Goal: Information Seeking & Learning: Learn about a topic

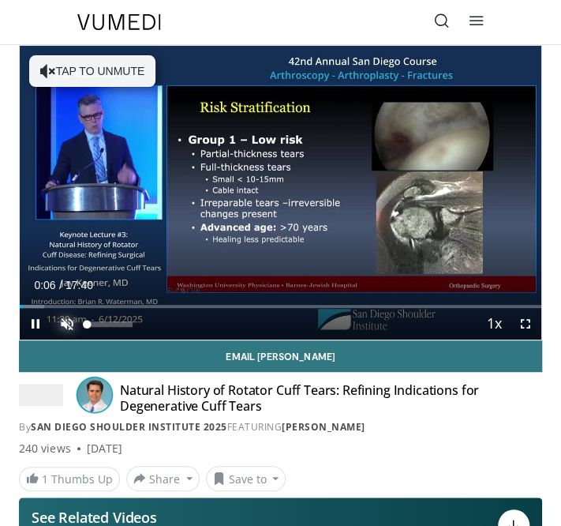
click at [59, 321] on span "Video Player" at bounding box center [67, 324] width 32 height 32
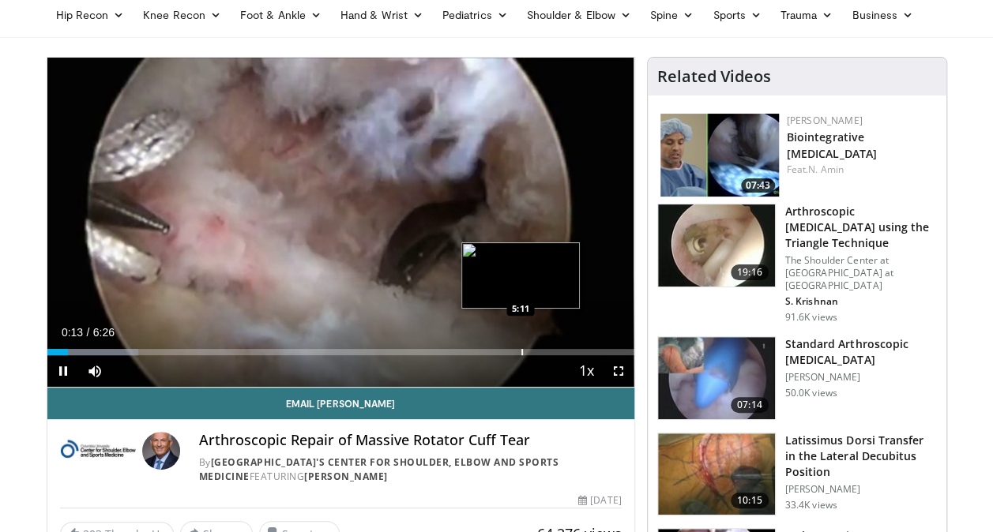
scroll to position [79, 0]
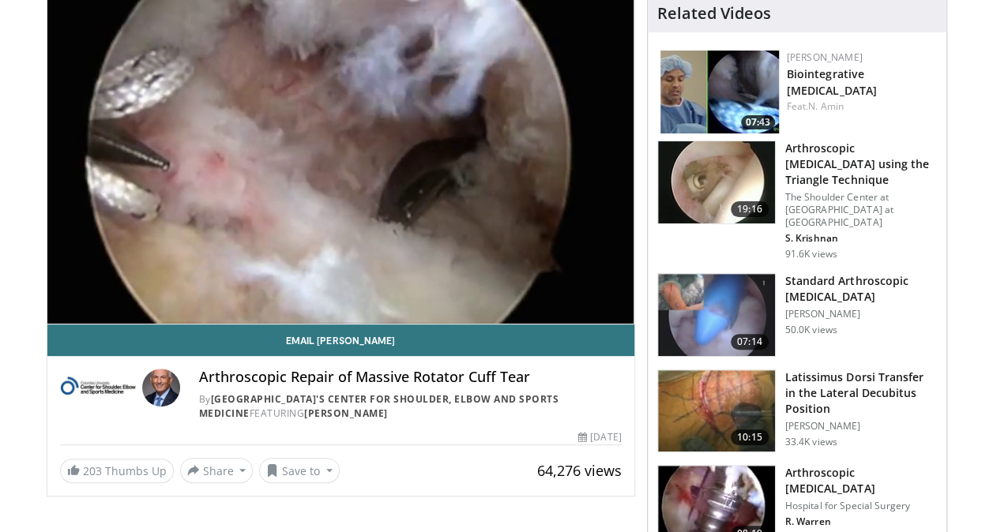
scroll to position [0, 0]
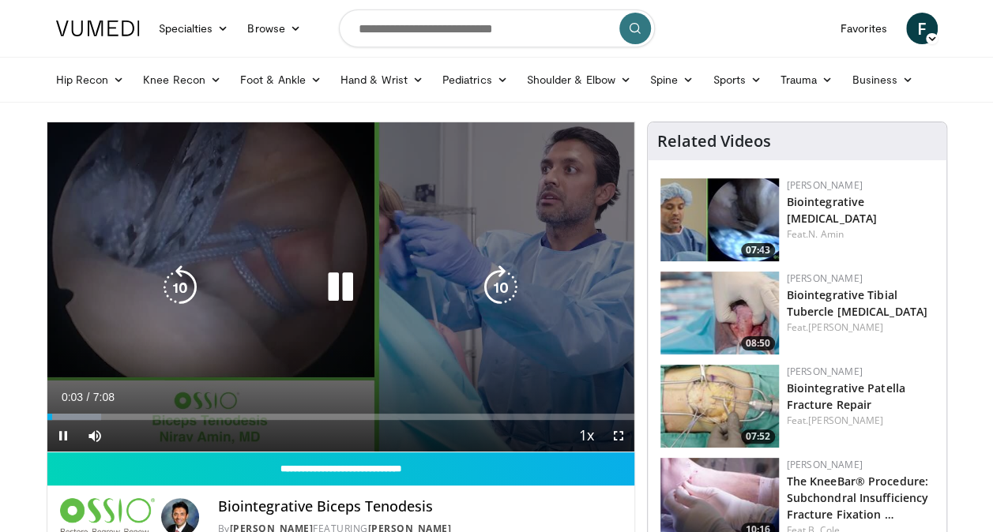
click at [339, 294] on icon "Video Player" at bounding box center [340, 287] width 44 height 44
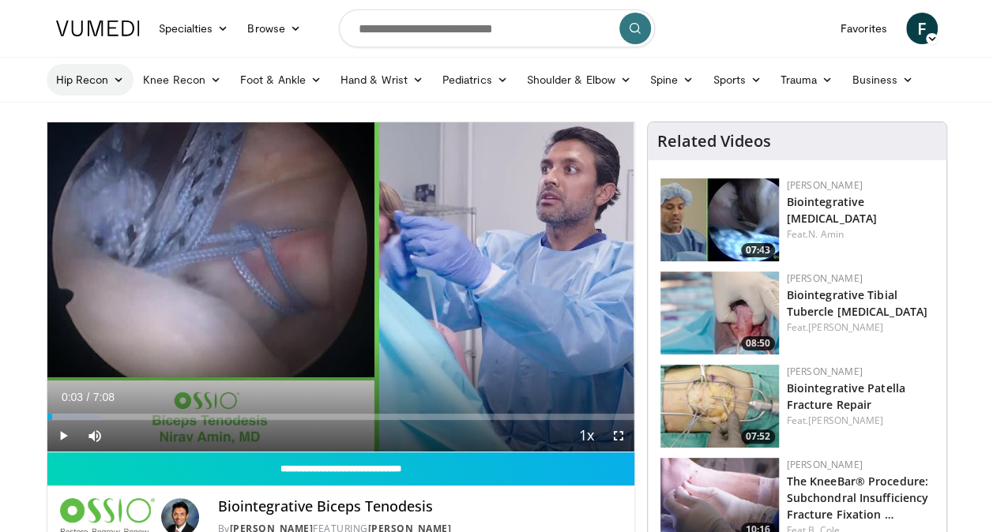
click at [73, 75] on link "Hip Recon" at bounding box center [91, 80] width 88 height 32
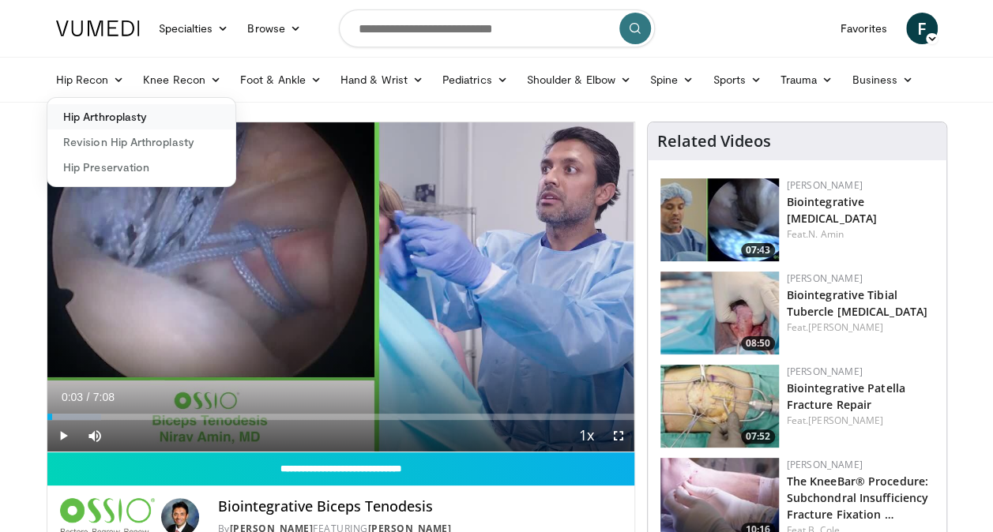
click at [93, 118] on link "Hip Arthroplasty" at bounding box center [141, 116] width 188 height 25
